Goal: Task Accomplishment & Management: Manage account settings

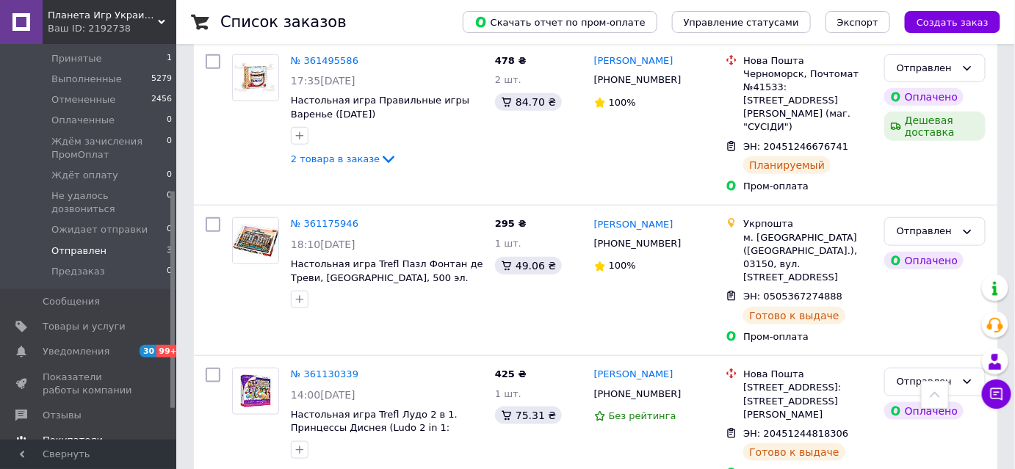
scroll to position [267, 0]
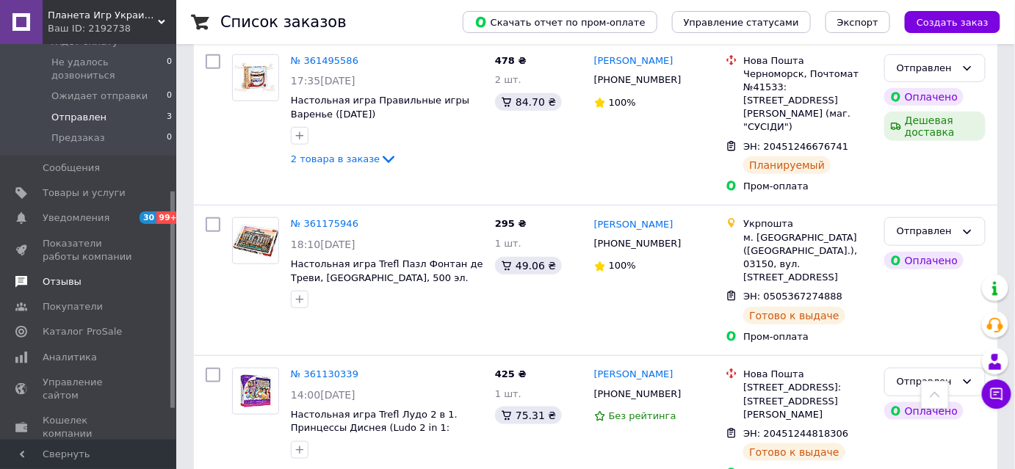
click at [73, 275] on span "Отзывы" at bounding box center [62, 281] width 39 height 13
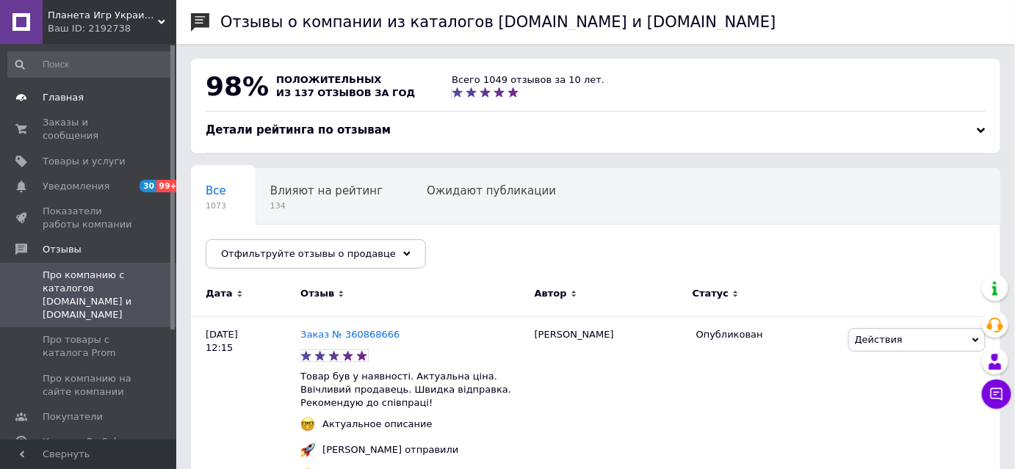
click at [74, 99] on span "Главная" at bounding box center [63, 97] width 41 height 13
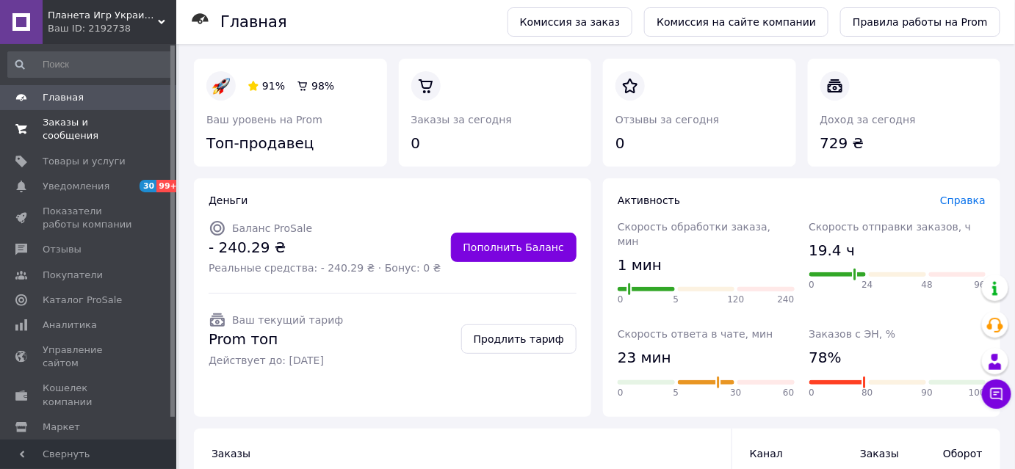
click at [89, 131] on link "Заказы и сообщения 0 0" at bounding box center [90, 129] width 181 height 38
